Goal: Transaction & Acquisition: Purchase product/service

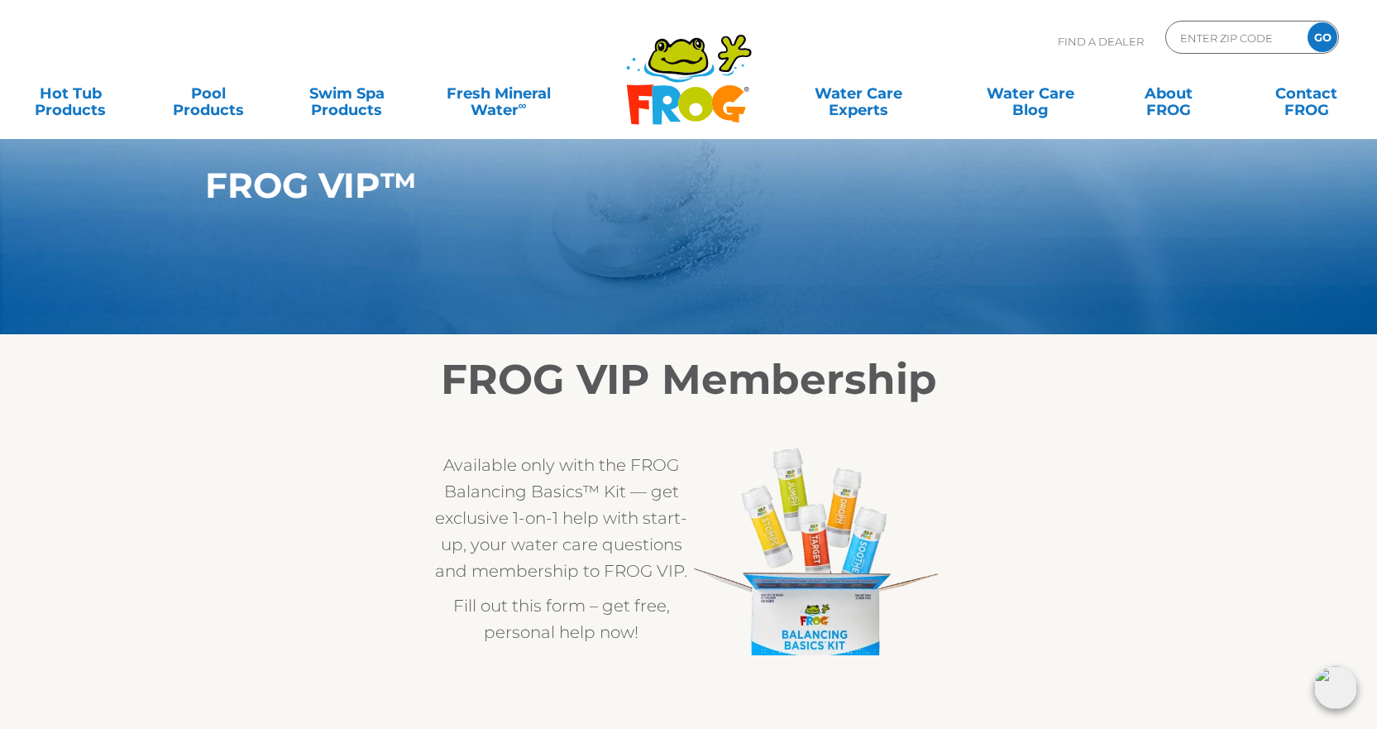
click at [450, 211] on div "FROG VIP™" at bounding box center [519, 193] width 678 height 56
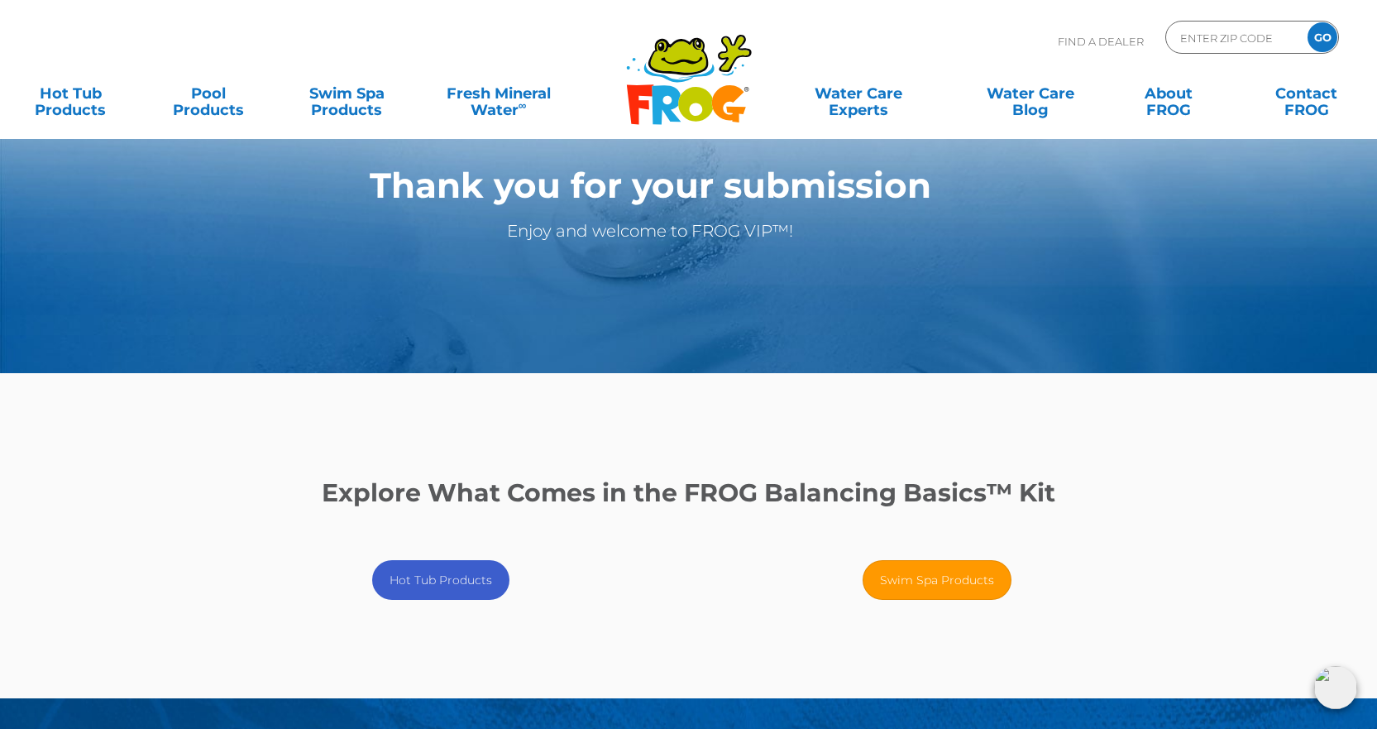
click at [408, 568] on link "Hot Tub Products" at bounding box center [440, 580] width 137 height 40
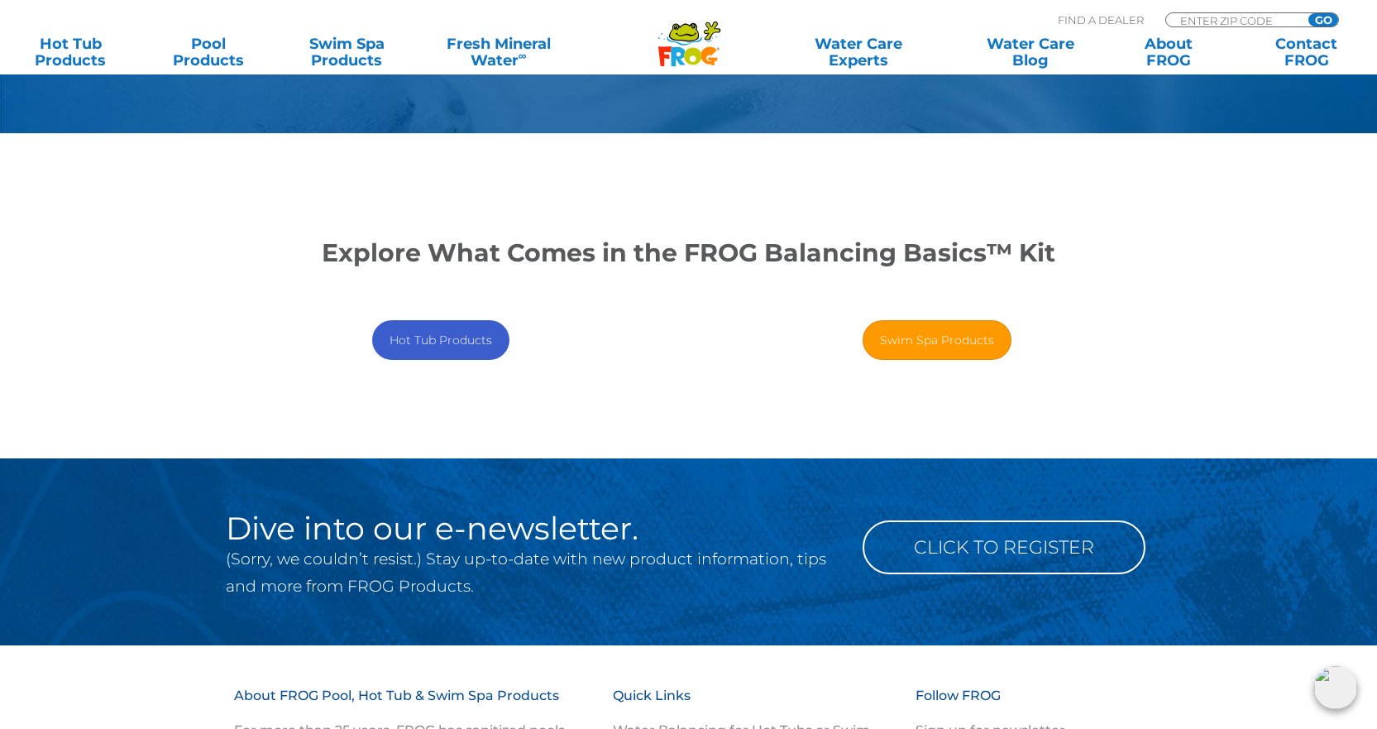
scroll to position [248, 0]
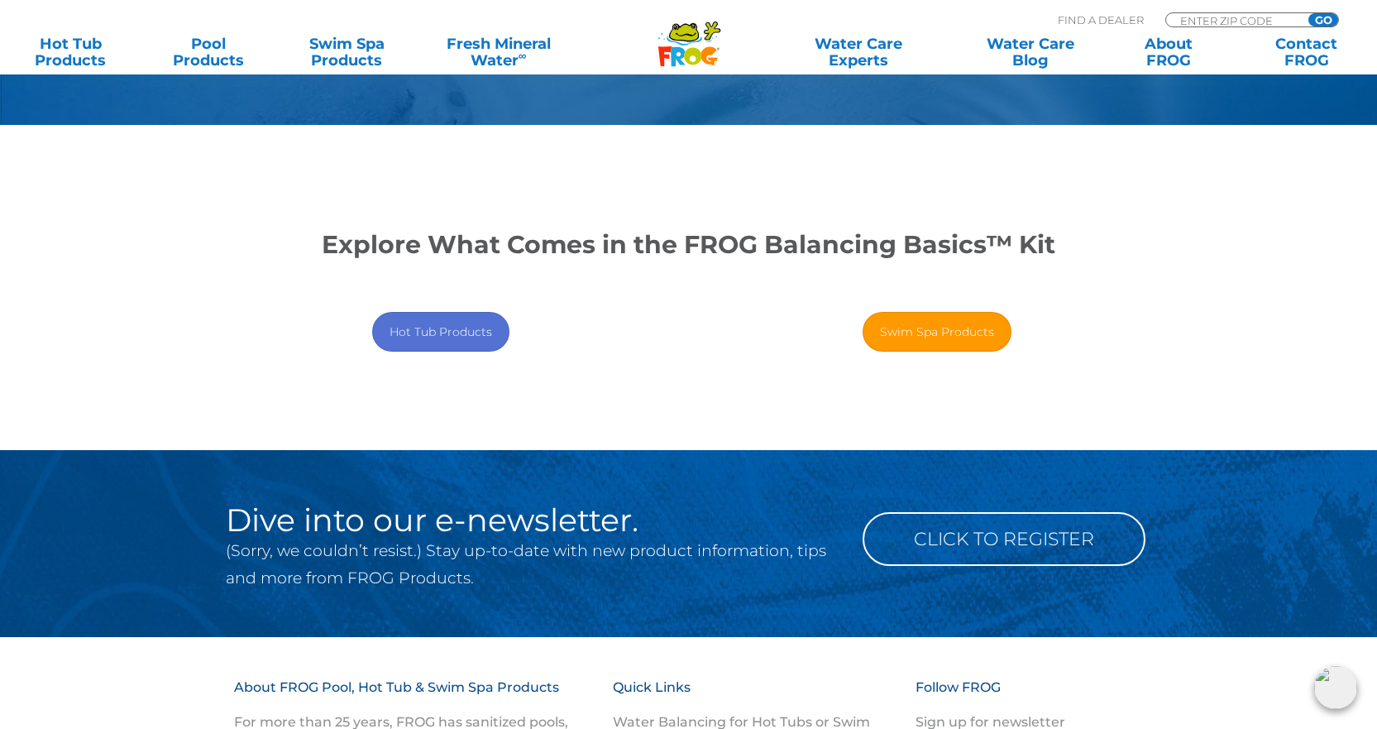
click at [69, 219] on main "Thank you for your submission Enjoy and welcome to FROG VIP™! Explore What Come…" at bounding box center [688, 101] width 1377 height 698
click at [424, 324] on link "Hot Tub Products" at bounding box center [440, 332] width 137 height 40
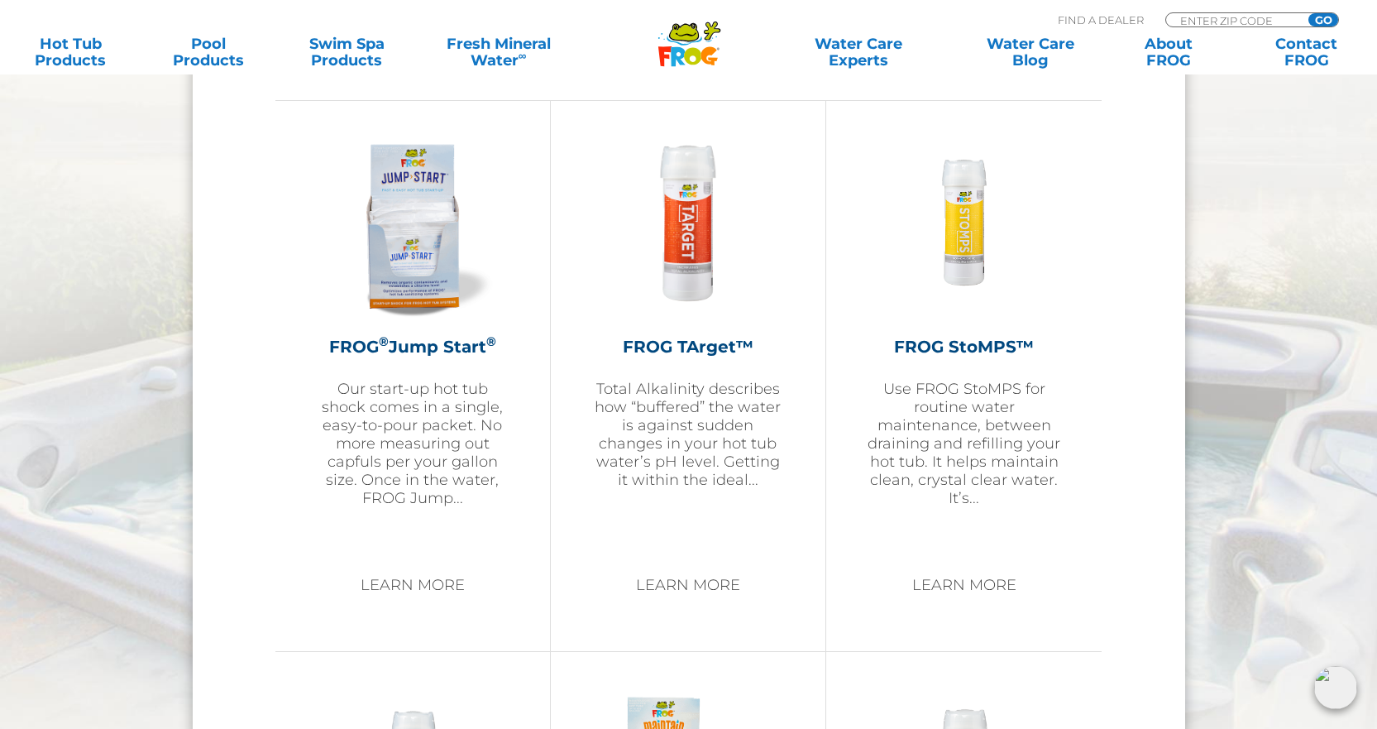
scroll to position [1737, 0]
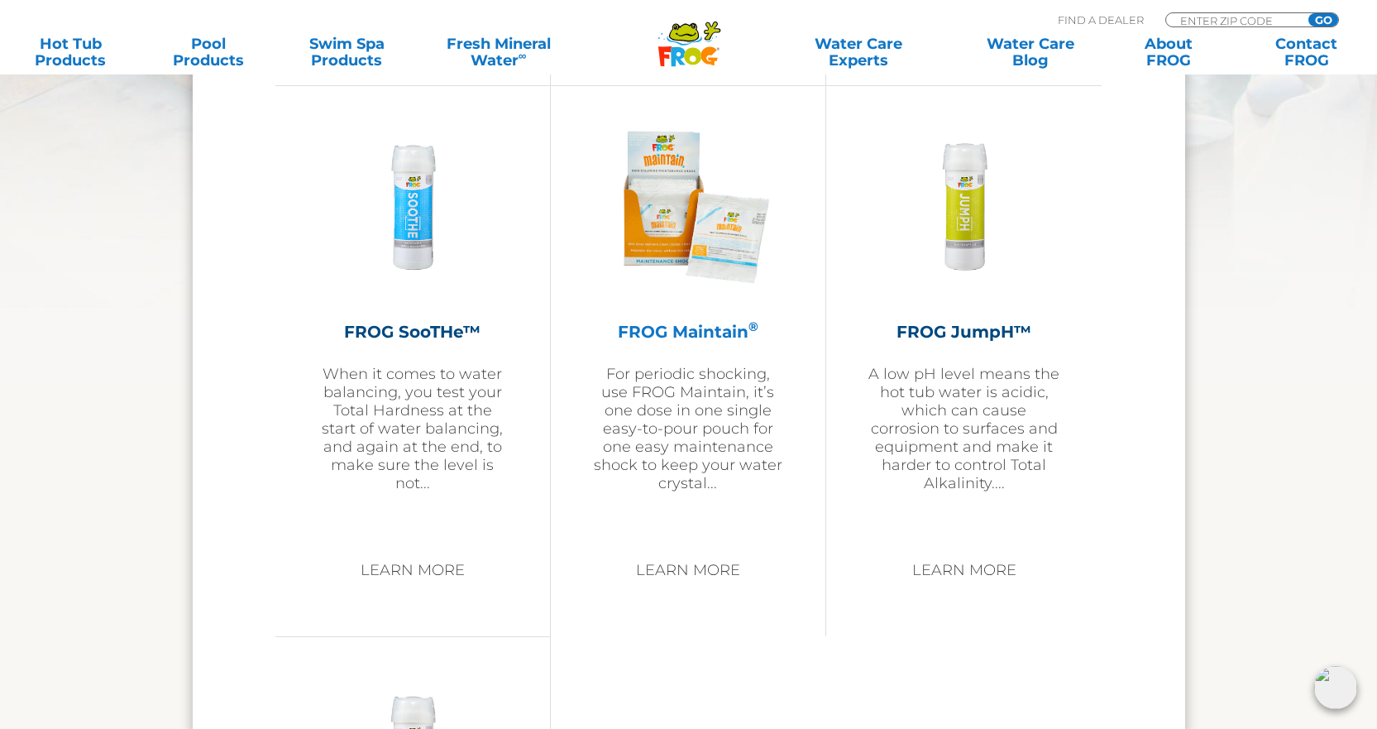
scroll to position [2399, 0]
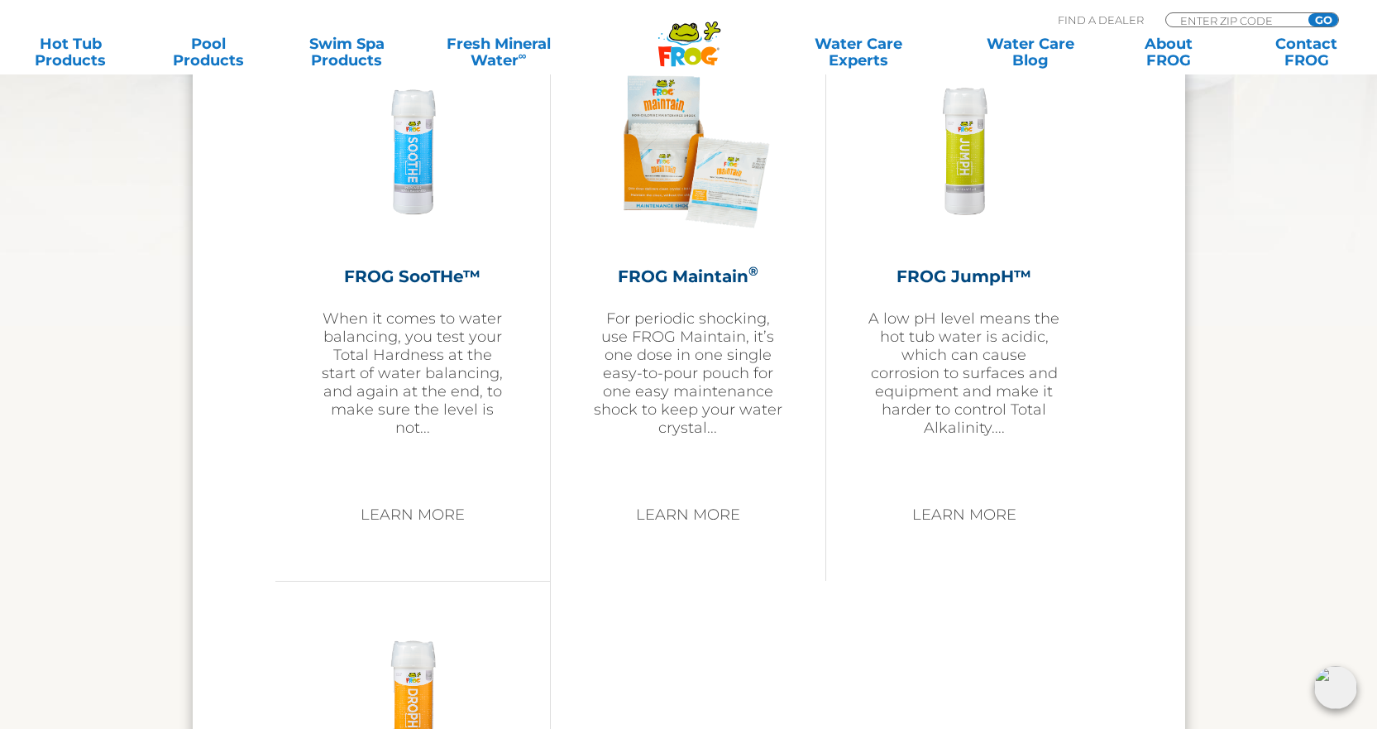
click at [60, 599] on section "HOT TUB SUPPORT CHEMICALS FROG ® Jump Start ® Our start-up hot tub shock comes …" at bounding box center [688, 253] width 1377 height 1995
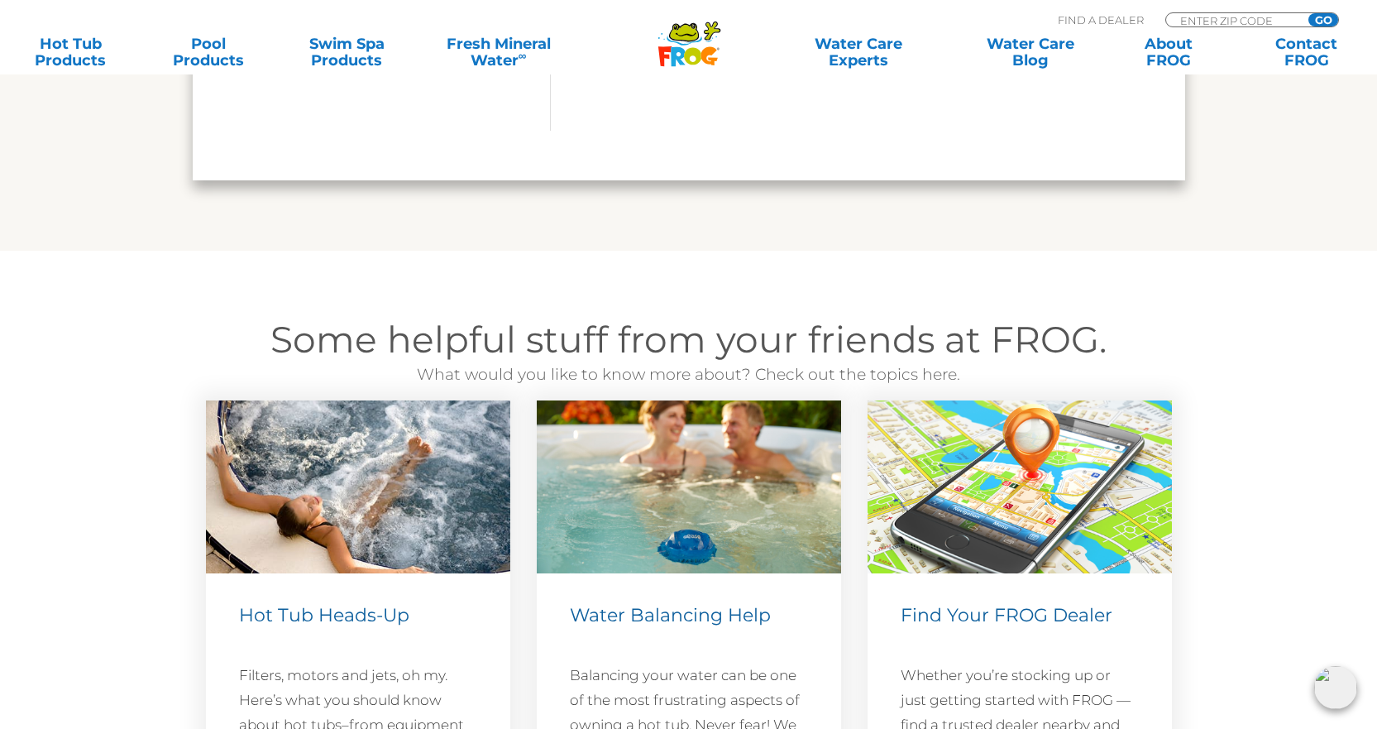
scroll to position [3557, 0]
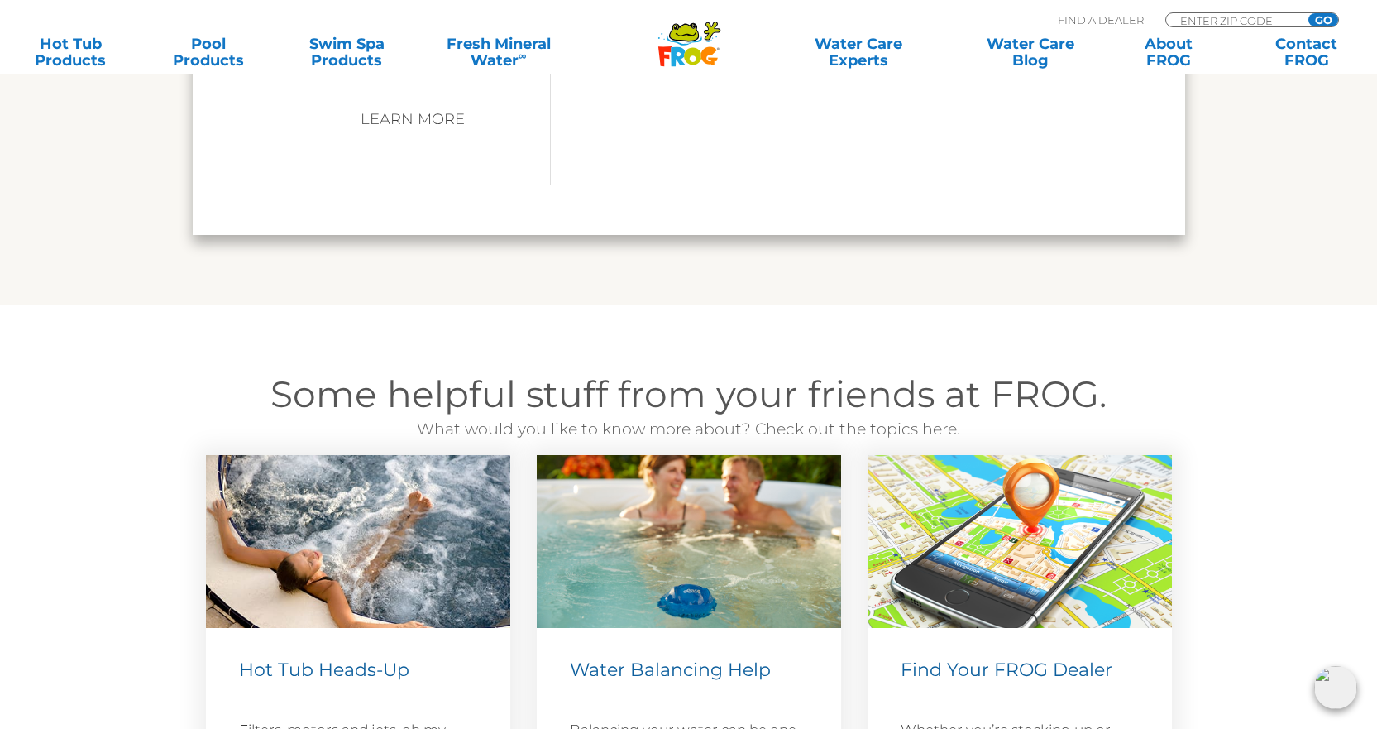
scroll to position [3144, 0]
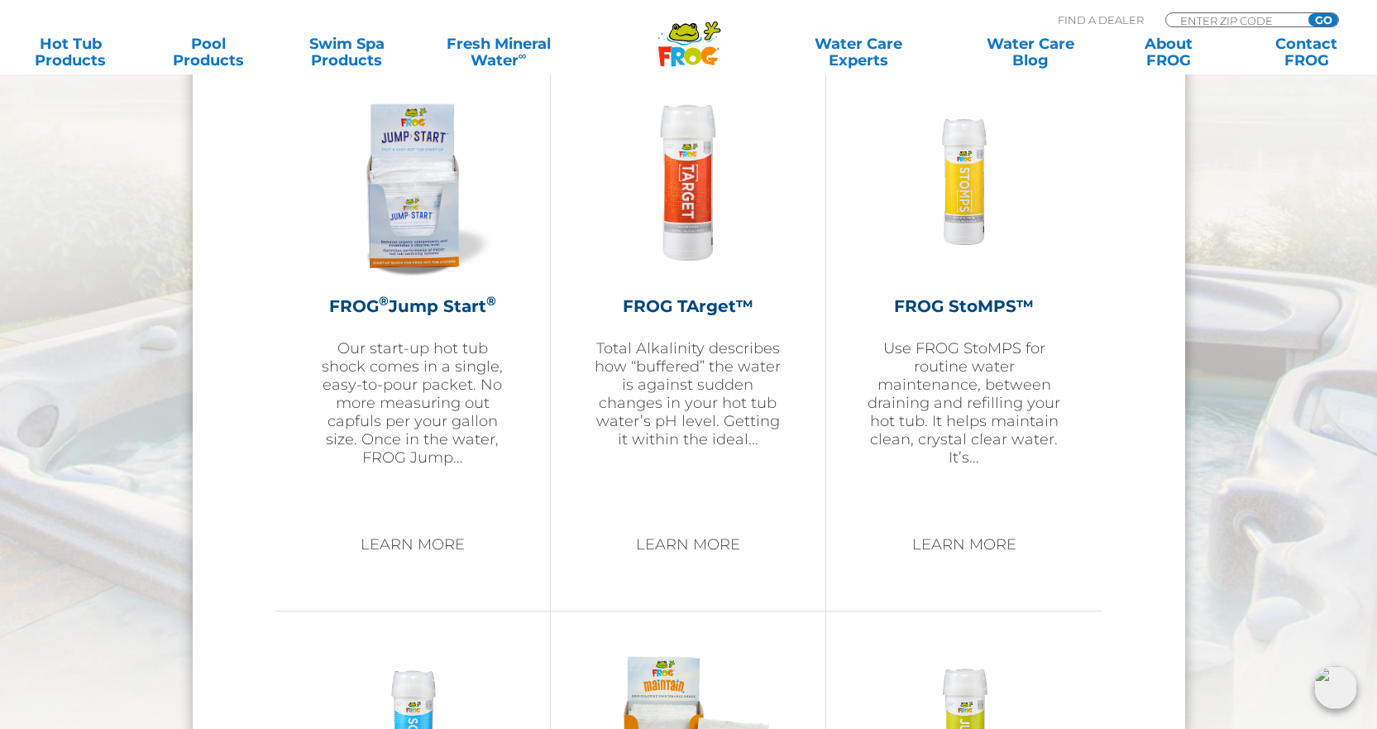
scroll to position [1820, 0]
click at [1053, 692] on div at bounding box center [964, 730] width 193 height 192
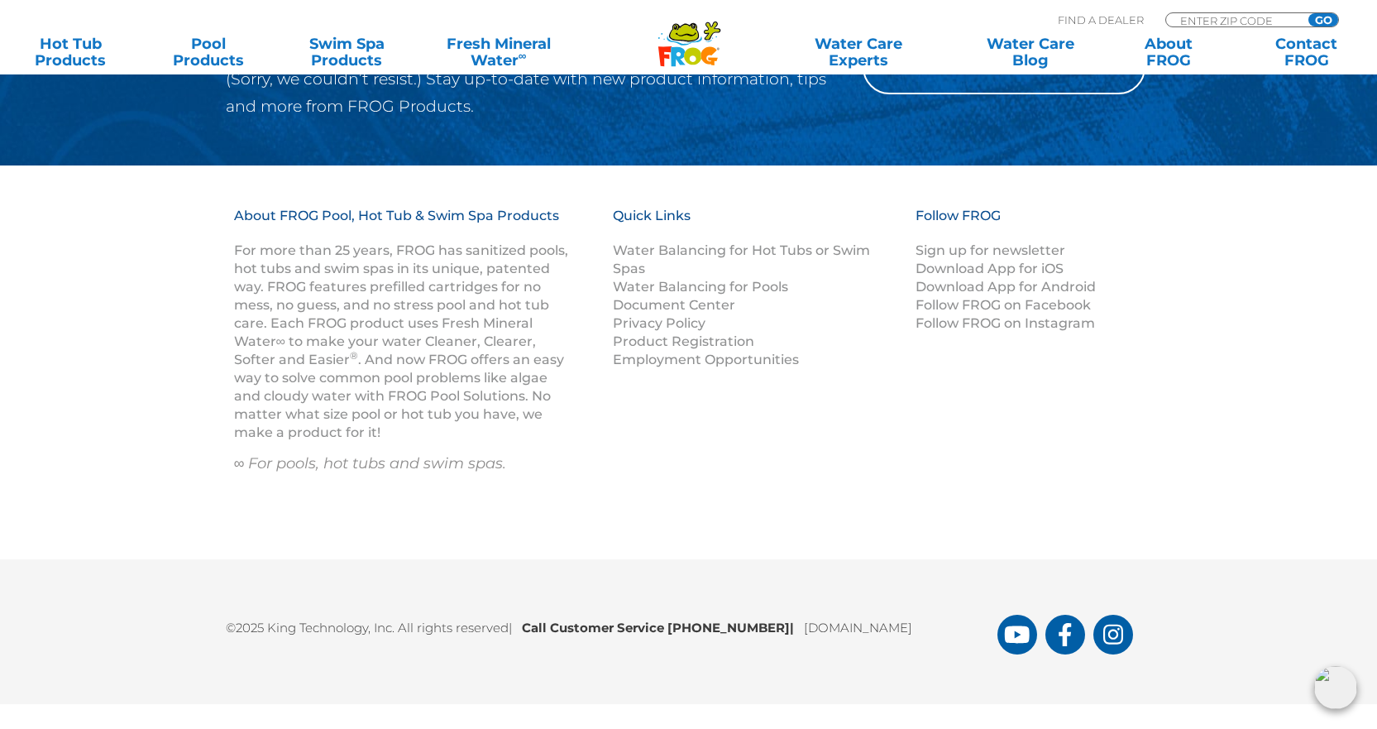
scroll to position [4411, 0]
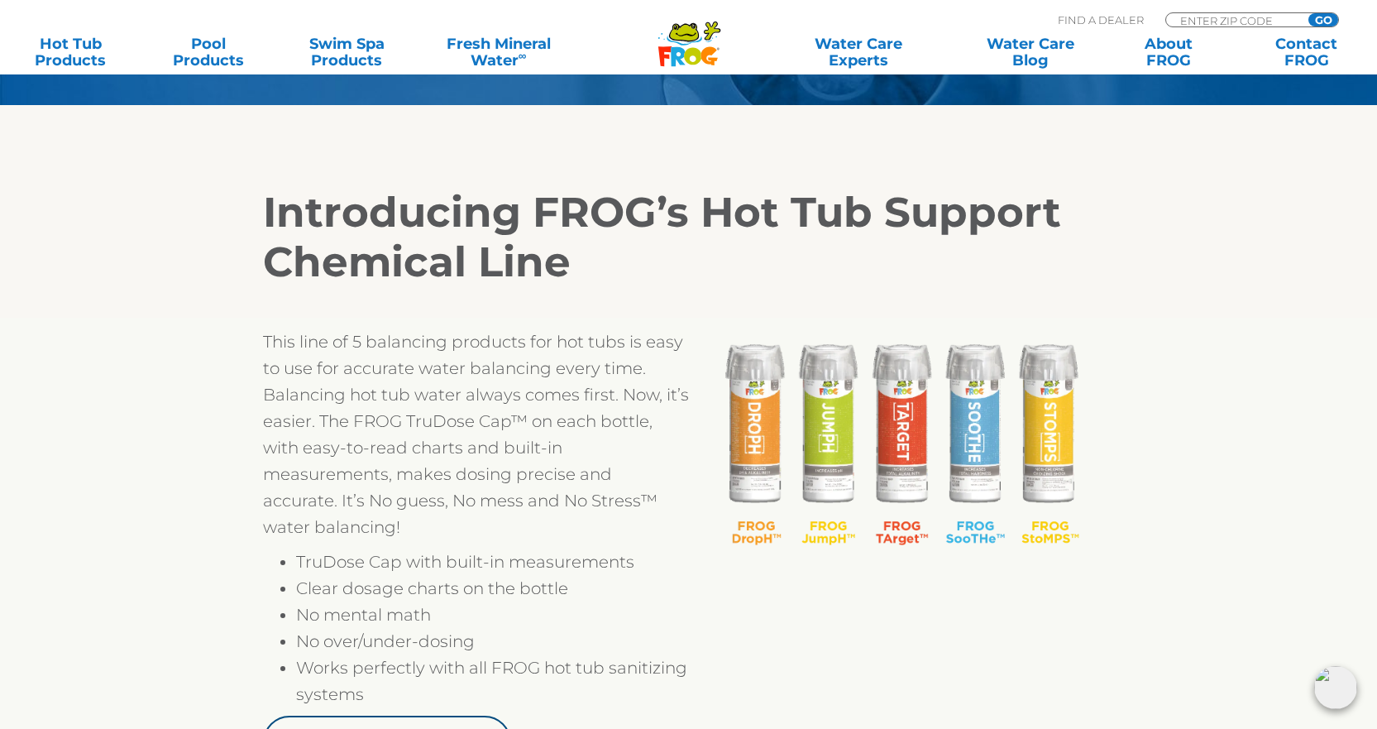
scroll to position [496, 0]
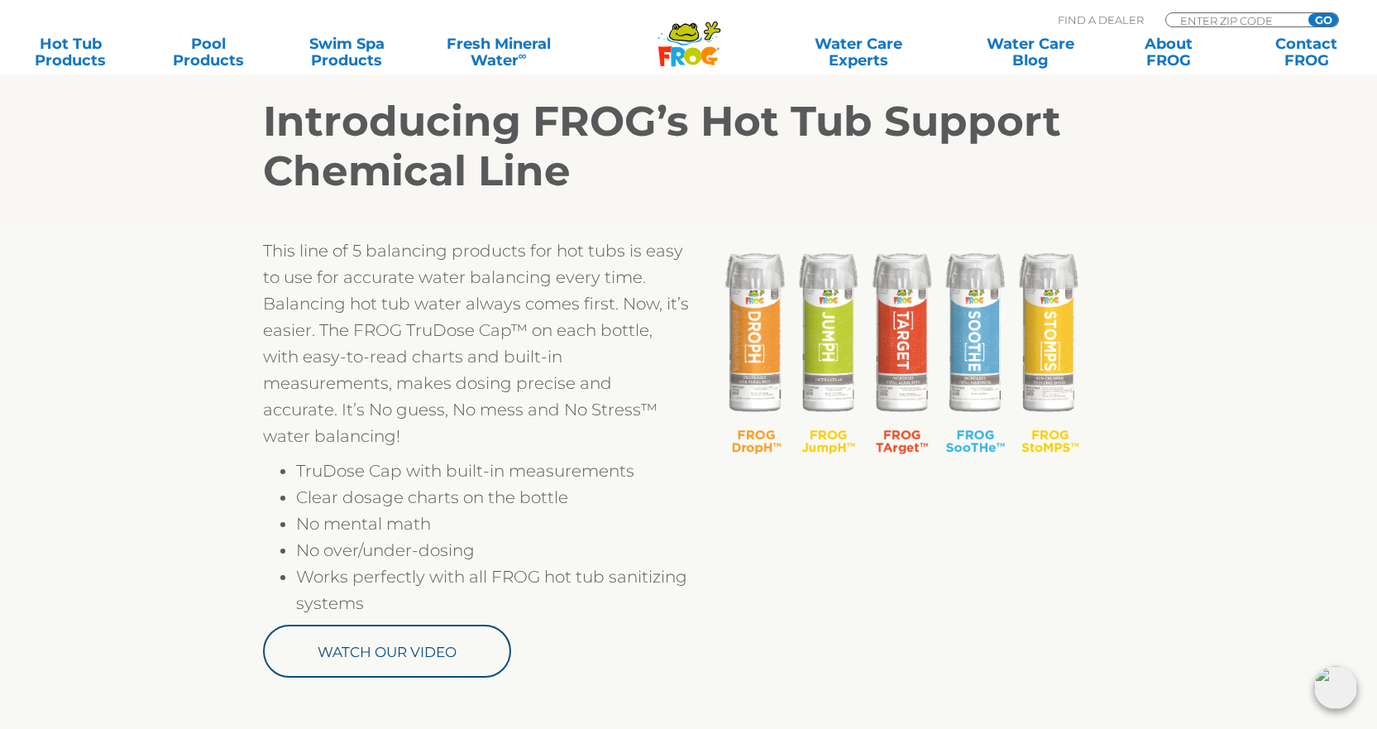
click at [36, 357] on section "Introducing FROG’s Hot Tub Support Chemical Line This line of 5 balancing produ…" at bounding box center [688, 366] width 1377 height 705
